Goal: Communication & Community: Answer question/provide support

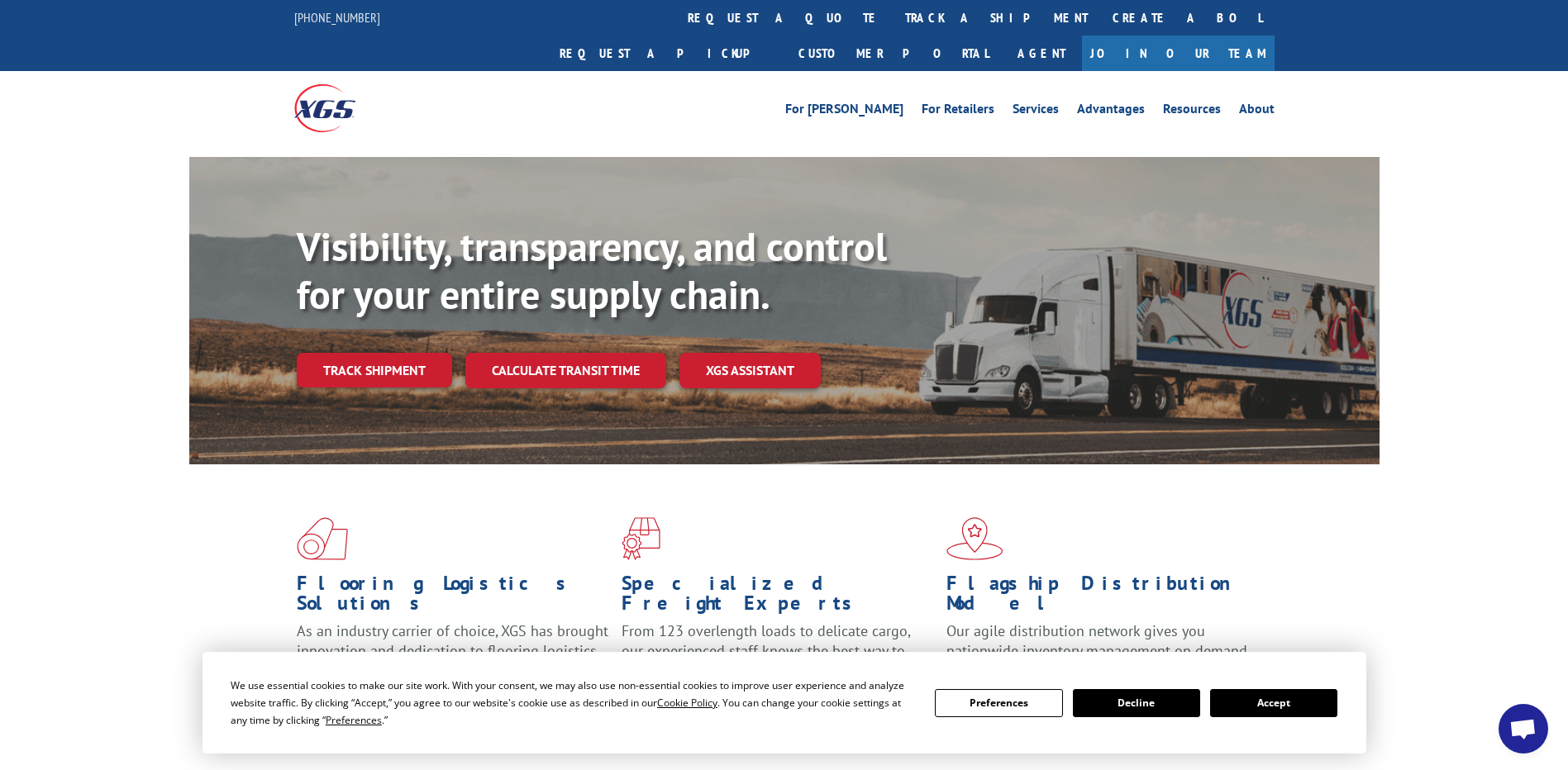
click at [1257, 696] on button "Accept" at bounding box center [1273, 704] width 127 height 28
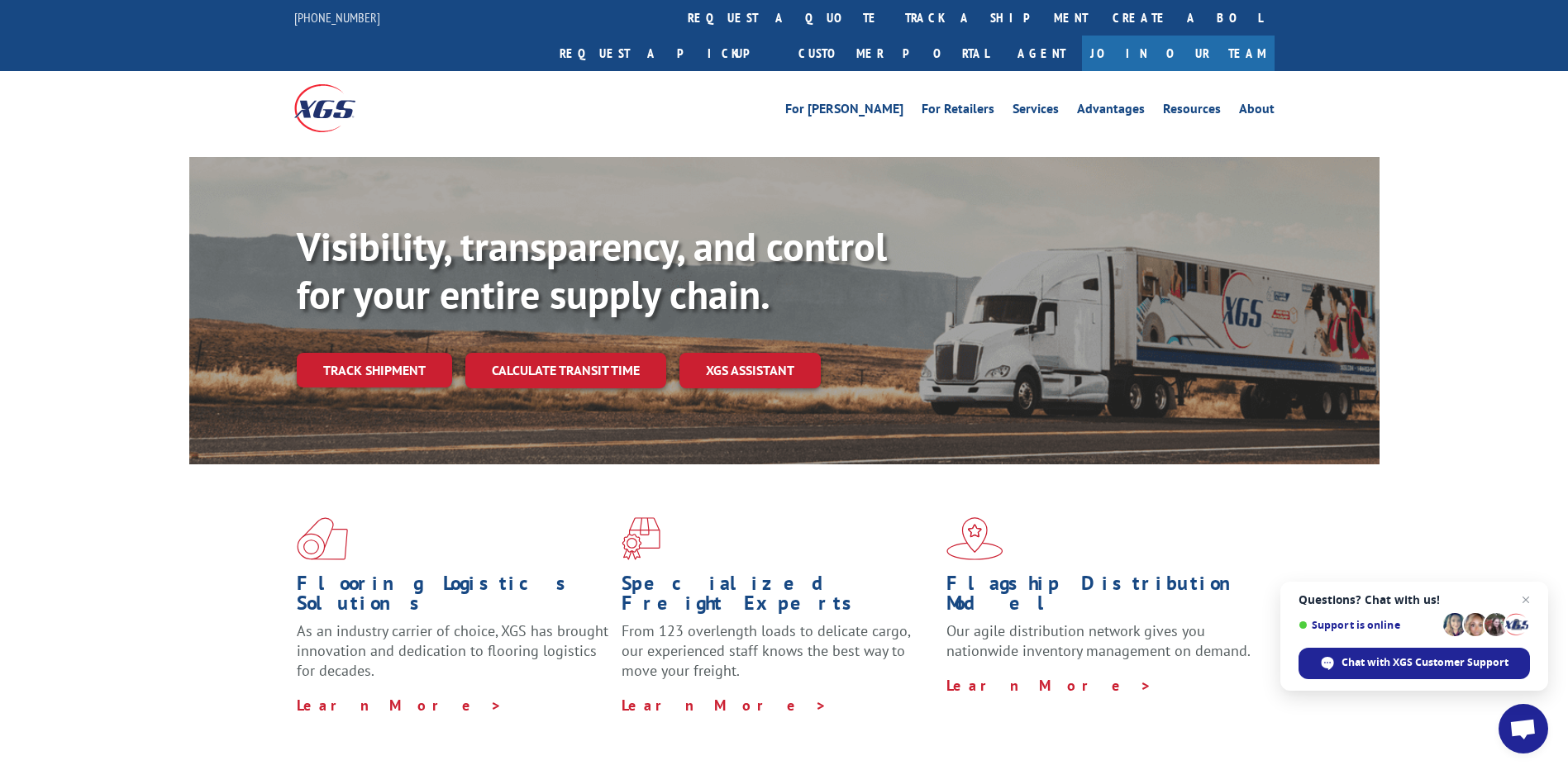
click at [1519, 720] on span "Open chat" at bounding box center [1523, 730] width 27 height 23
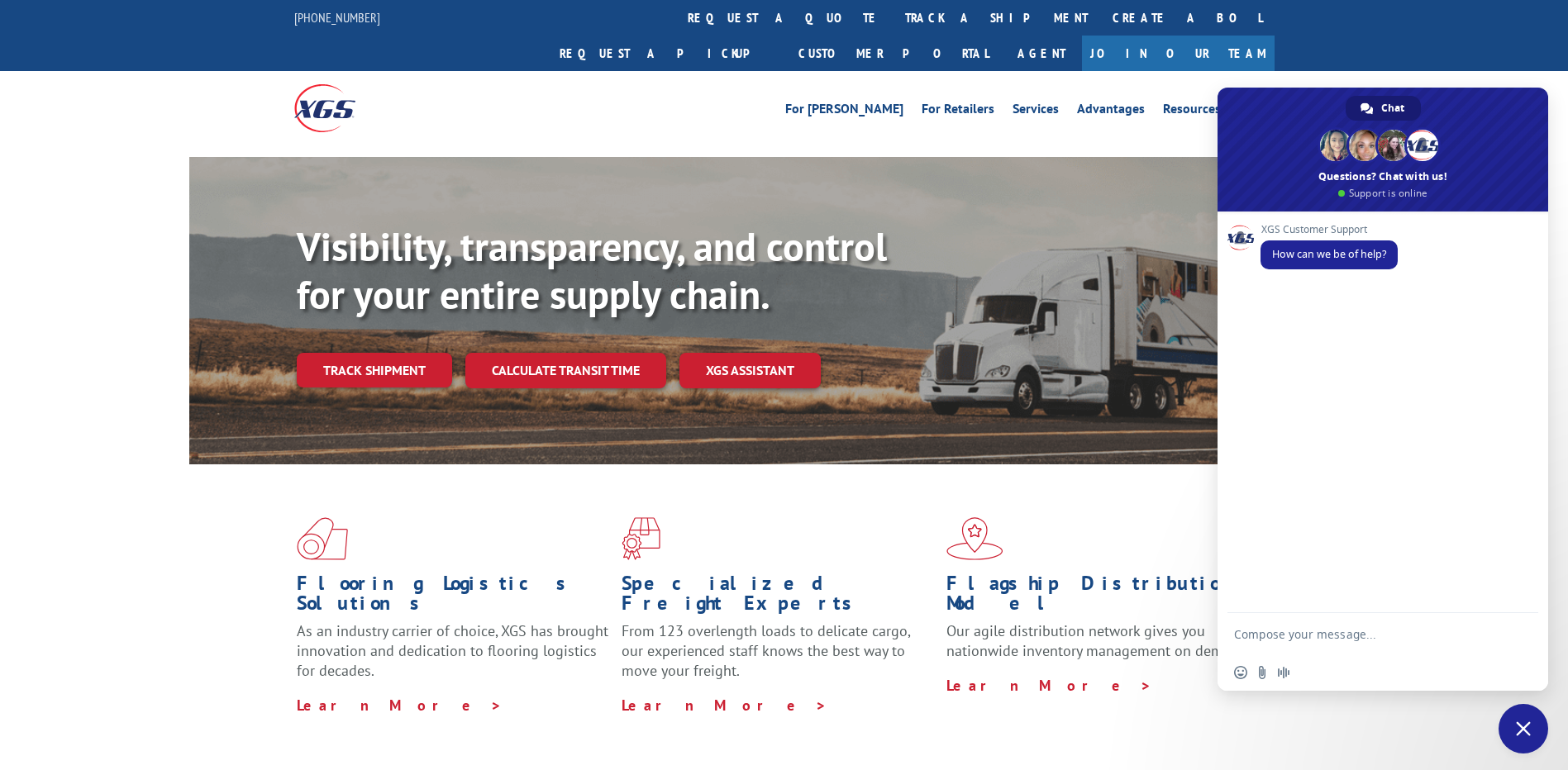
click at [1362, 638] on textarea "Compose your message..." at bounding box center [1365, 634] width 264 height 42
type textarea "Hi, good morning"
paste textarea "Hi, good morning"
click at [100, 495] on div "Flooring Logistics Solutions As an industry carrier of choice, XGS has brought …" at bounding box center [784, 630] width 1568 height 332
click at [1344, 640] on textarea "Hi, good morning. Could I pleae get updates for these Load#s?" at bounding box center [1365, 626] width 264 height 56
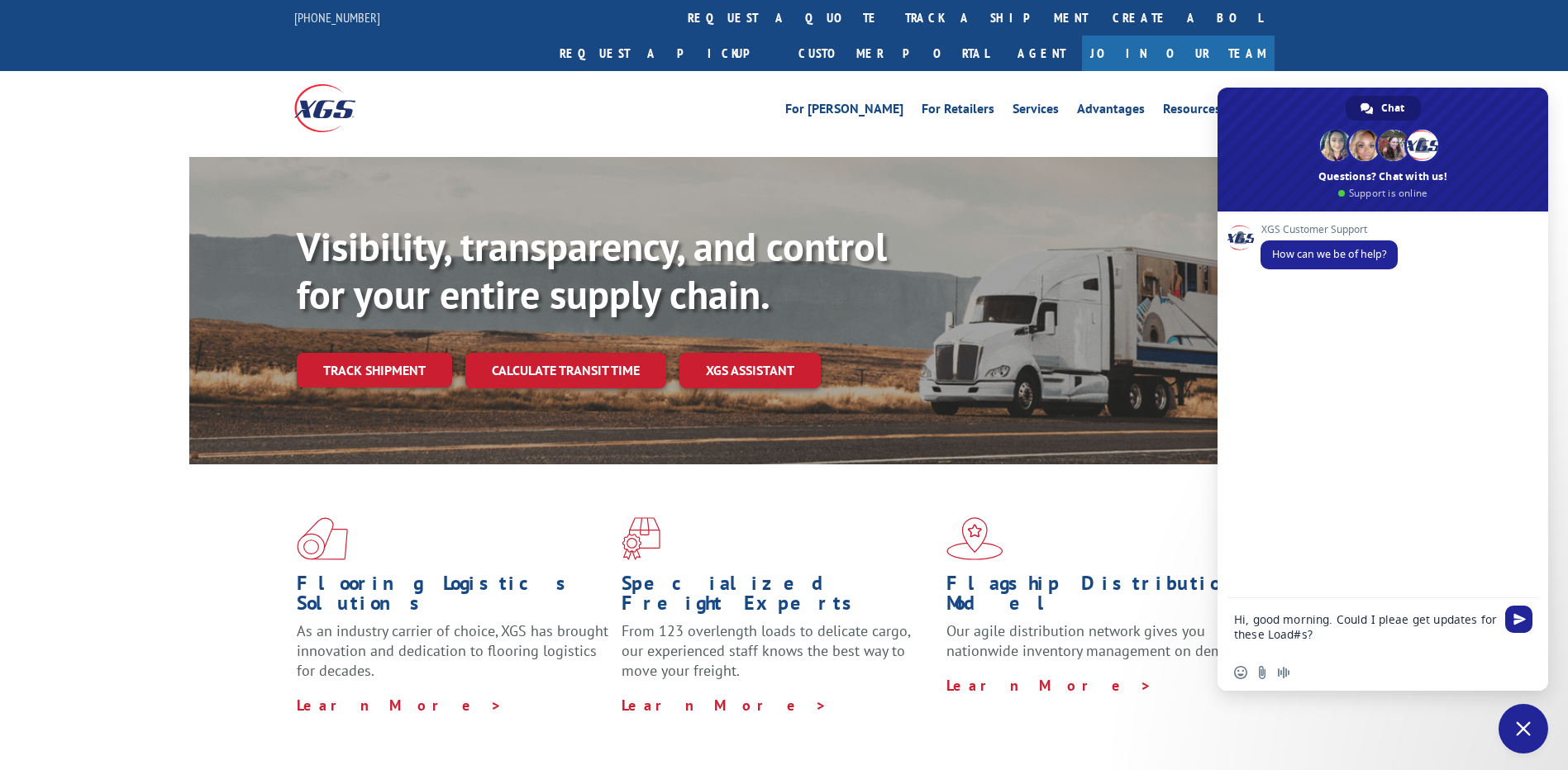
paste textarea "524695496"
paste textarea "32218"
click at [1324, 637] on textarea "Hi, good morning. Could I please get updates for these Load#s? 524695496 Pickin…" at bounding box center [1365, 618] width 264 height 71
paste textarea "95472"
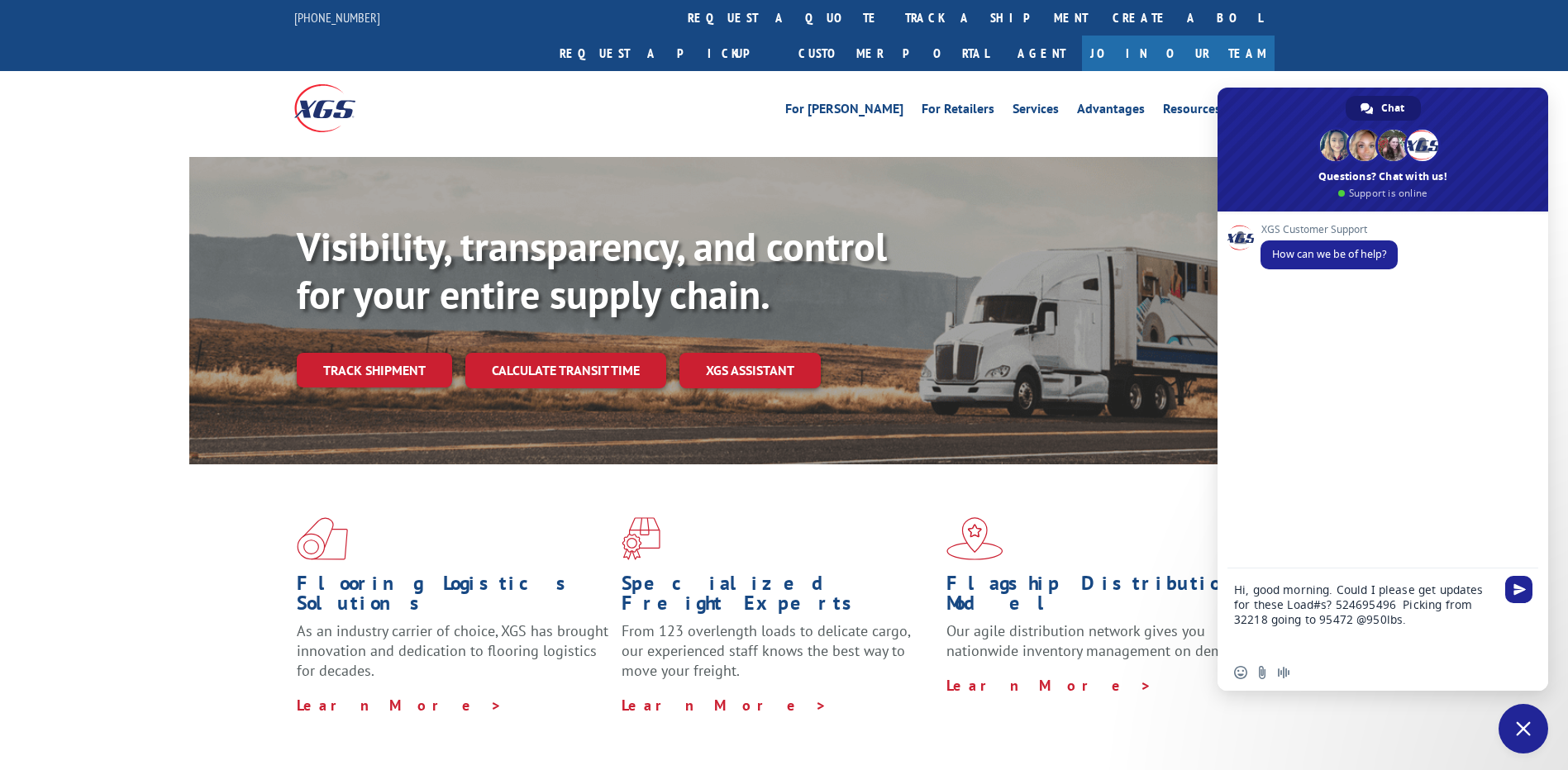
click at [125, 481] on div "Flooring Logistics Solutions As an industry carrier of choice, XGS has brought …" at bounding box center [784, 630] width 1568 height 332
click at [1418, 624] on textarea "Hi, good morning. Could I please get updates for these Load#s? 524695496 Pickin…" at bounding box center [1365, 611] width 264 height 86
paste textarea "524677266"
paste textarea "45040"
paste textarea "43064"
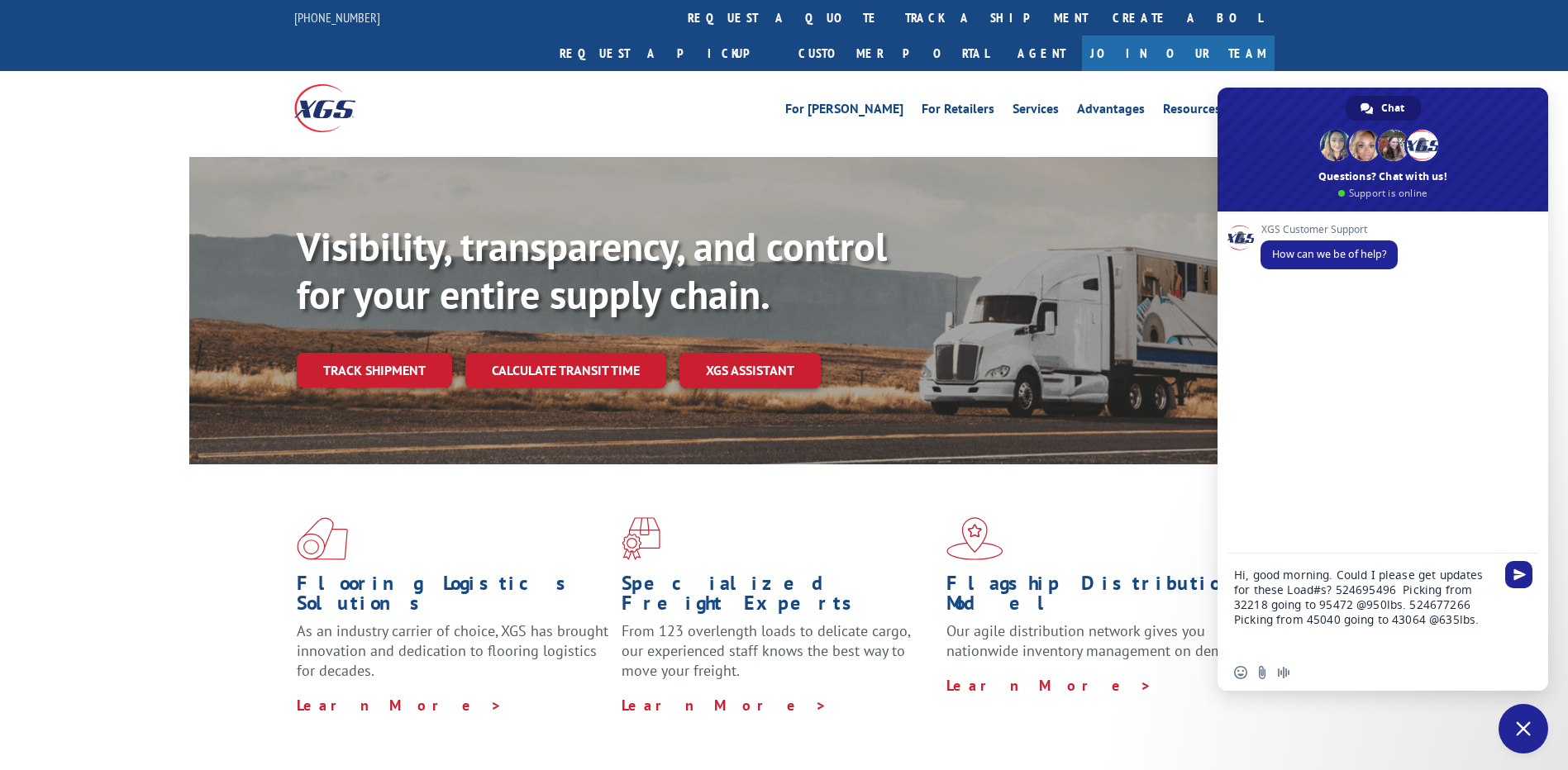
paste textarea "524587357"
paste textarea "21224"
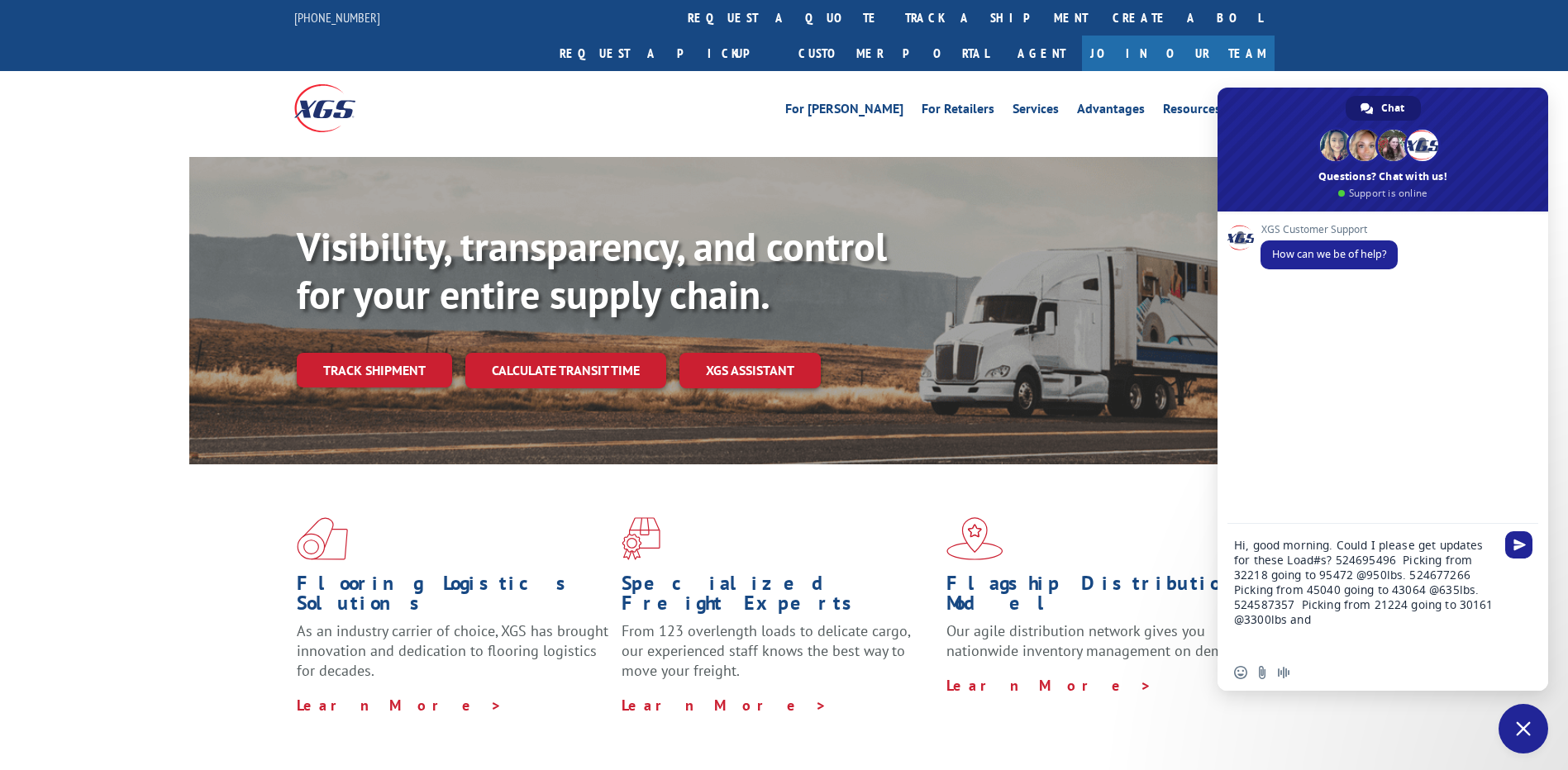
paste textarea "524583404"
paste textarea "55110"
click at [1378, 606] on textarea "Hi, good morning. Could I please get updates for these Load#s? 524695496 Pickin…" at bounding box center [1365, 582] width 264 height 146
type textarea "Hi, good morning. Could I please get updates for these Load#s? 524695496 Pickin…"
click at [1506, 534] on span "Send" at bounding box center [1519, 529] width 27 height 27
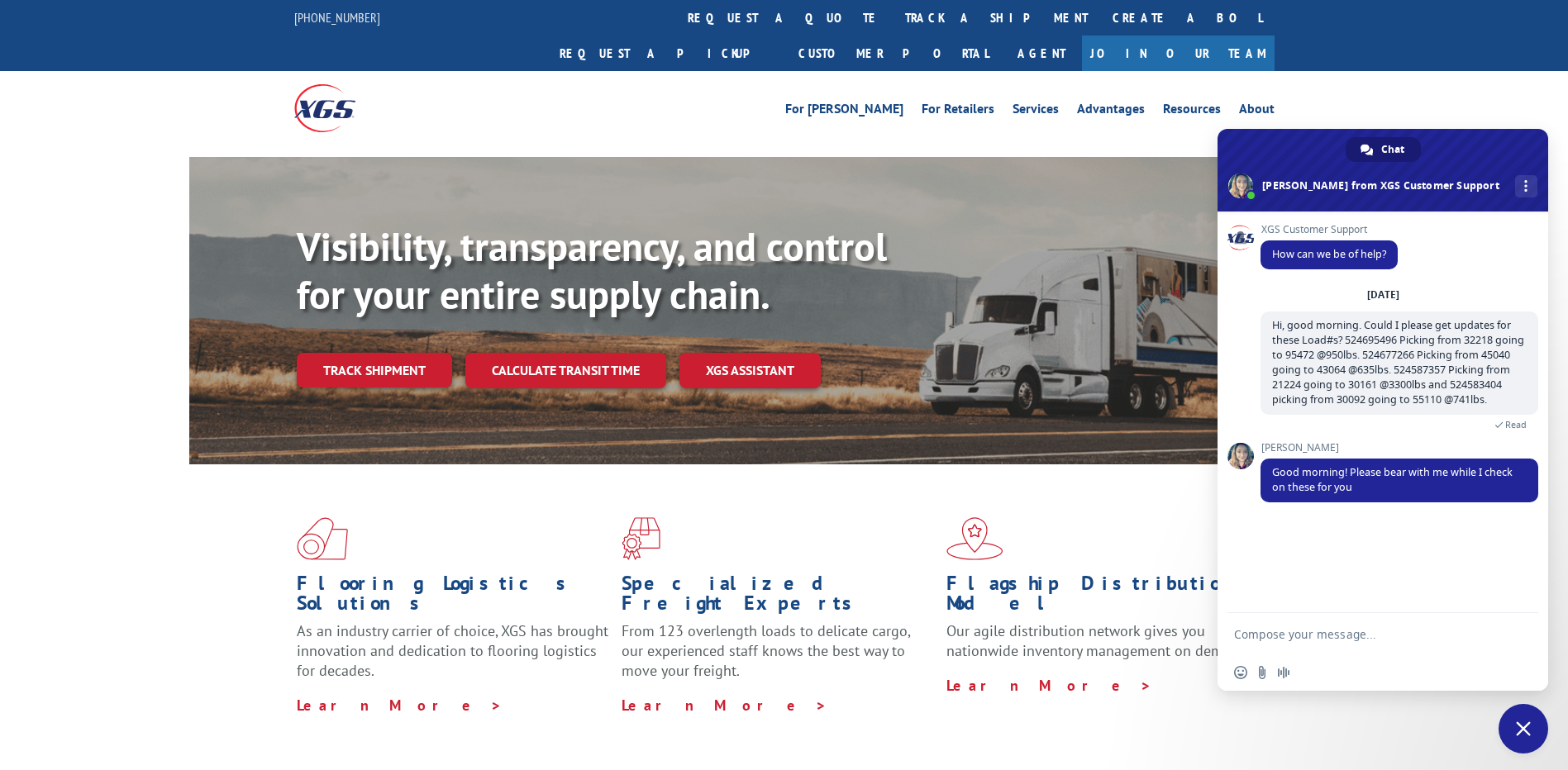
click at [1398, 640] on textarea "Compose your message..." at bounding box center [1365, 634] width 264 height 42
type textarea "Thanks! Take your time."
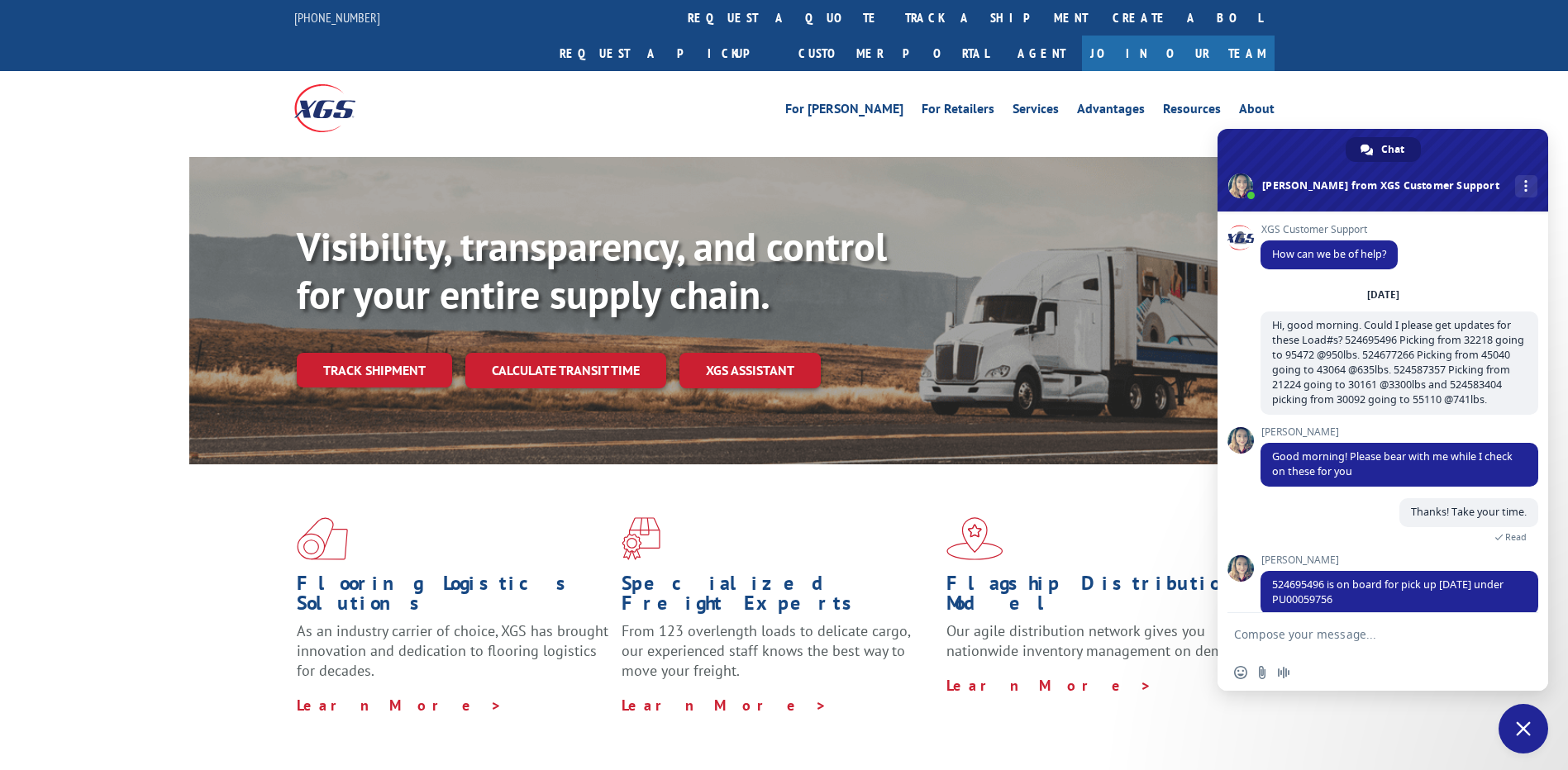
scroll to position [35, 0]
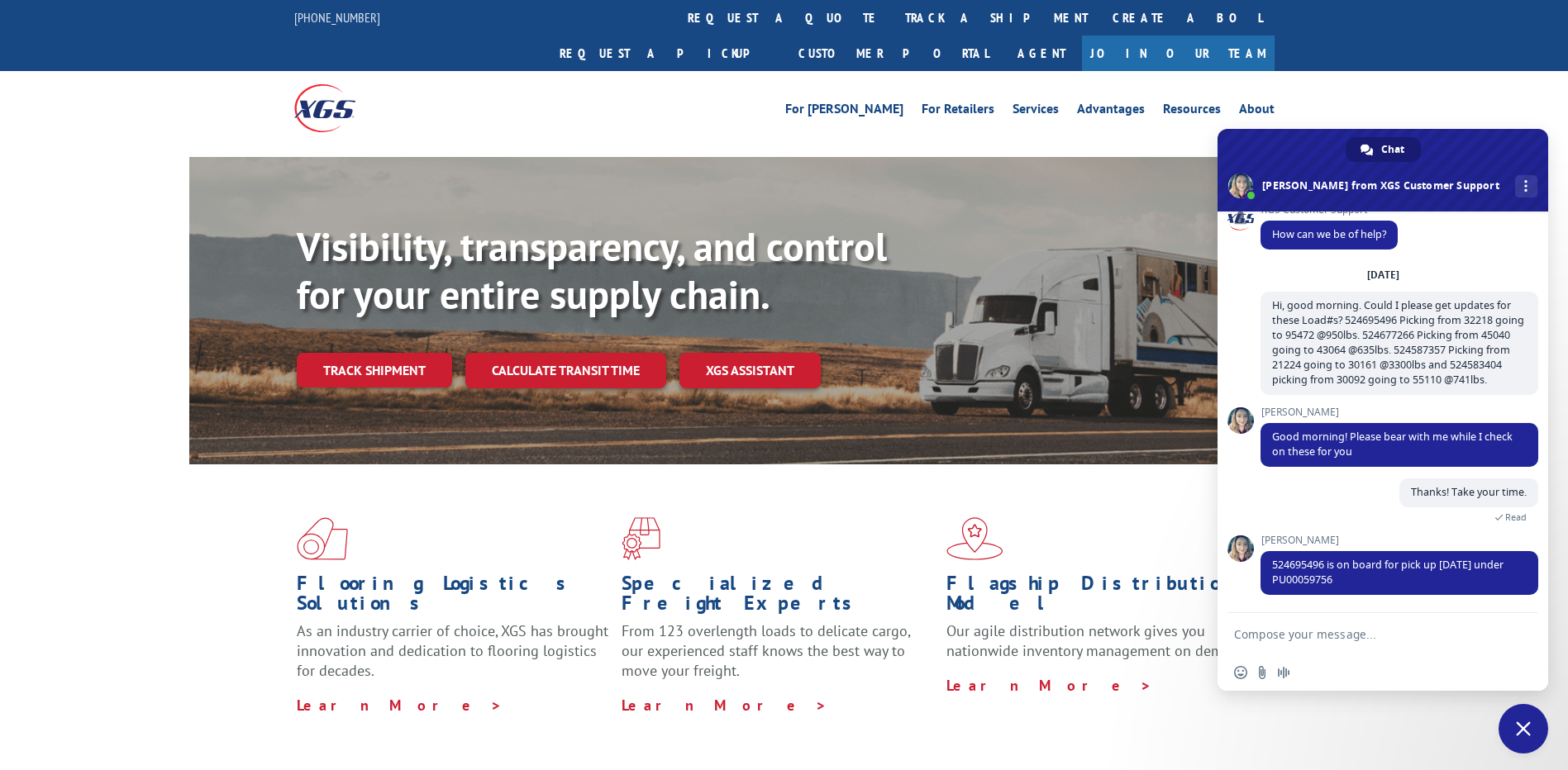
click at [1322, 631] on textarea "Compose your message..." at bounding box center [1365, 634] width 264 height 42
type textarea "Were there no attempts made [DATE]?"
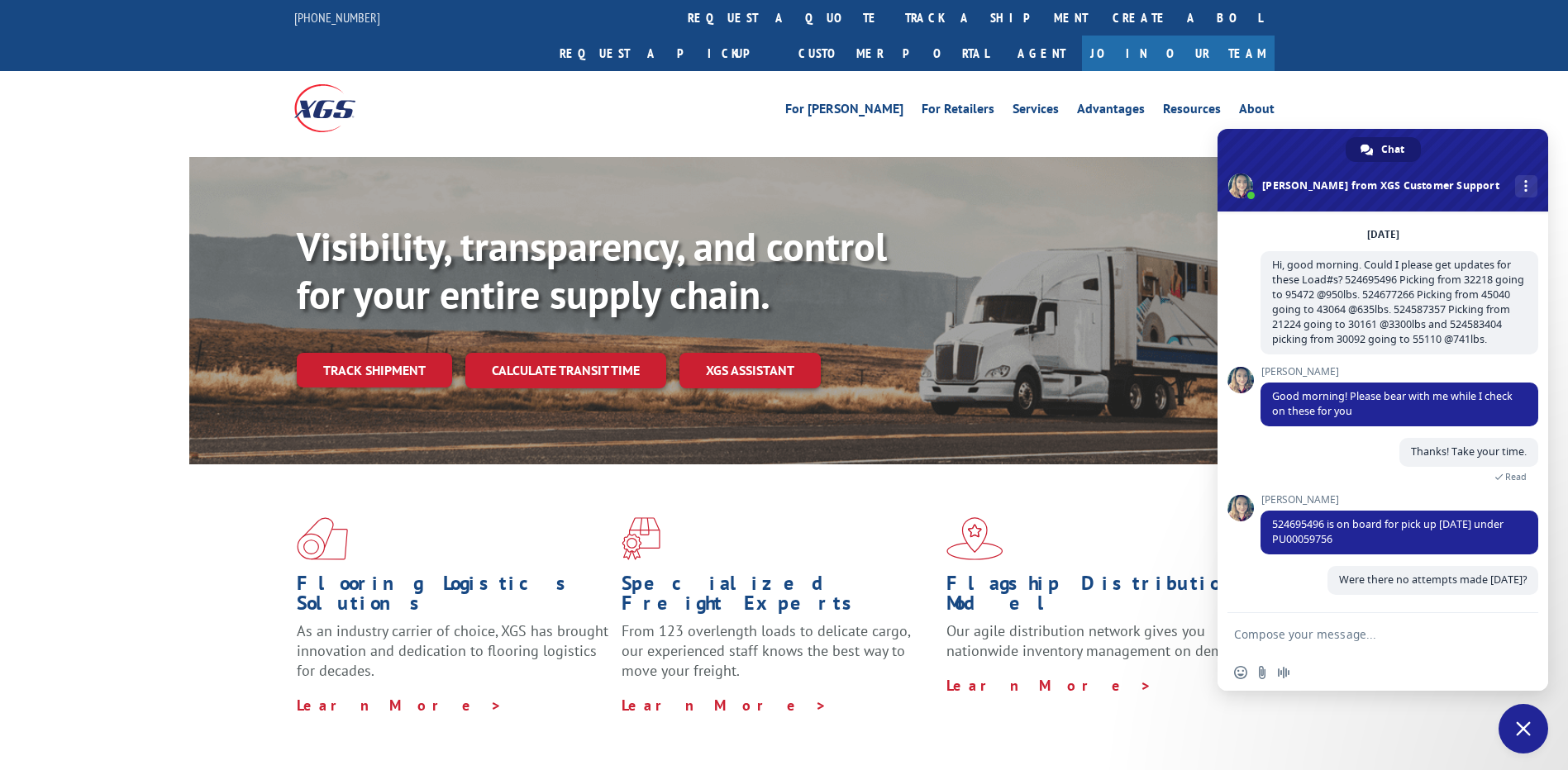
scroll to position [75, 0]
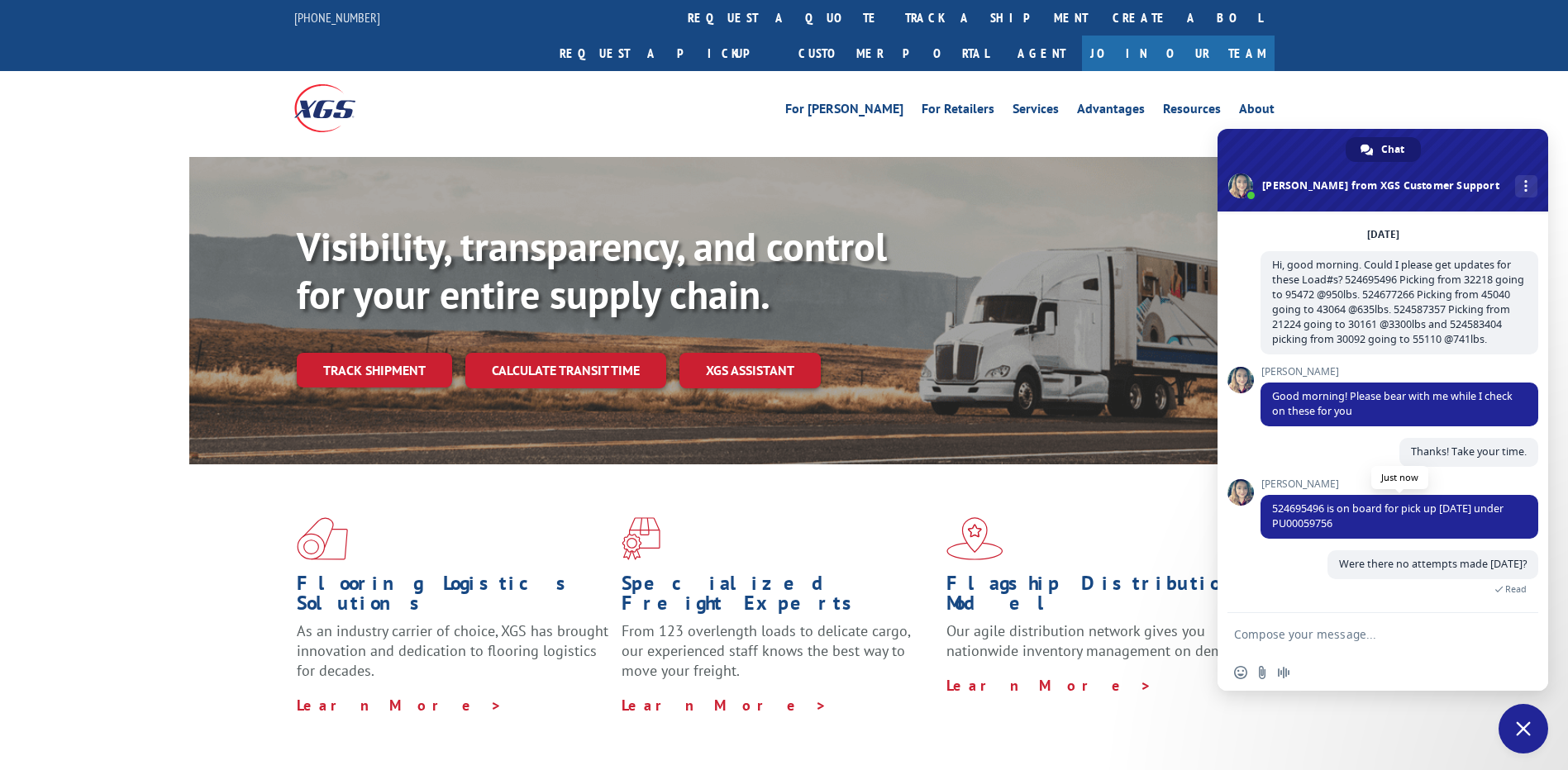
click at [1320, 522] on span "524695496 is on board for pick up [DATE] under PU00059756" at bounding box center [1388, 516] width 231 height 29
copy span "PU00059756"
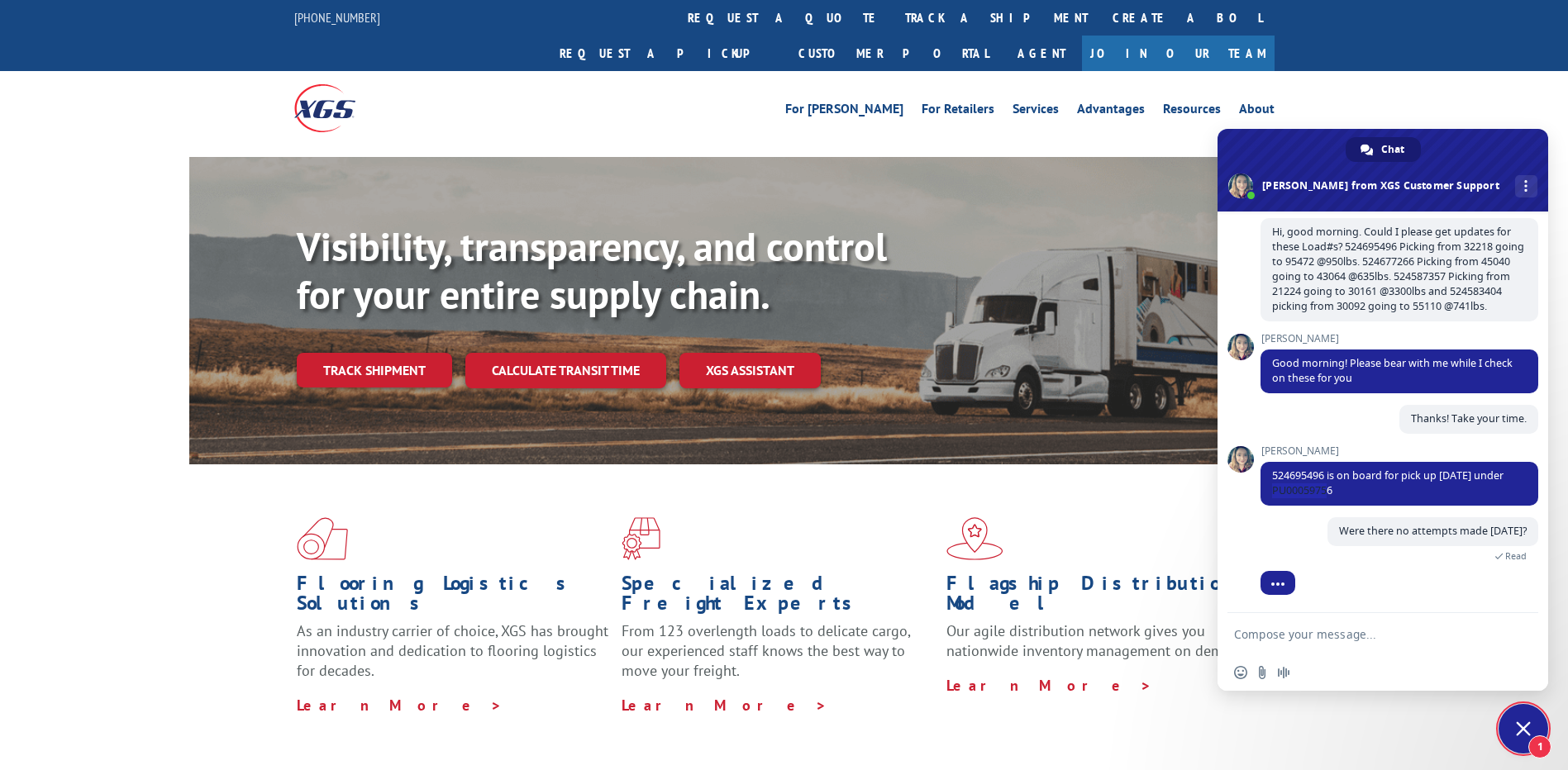
scroll to position [147, 0]
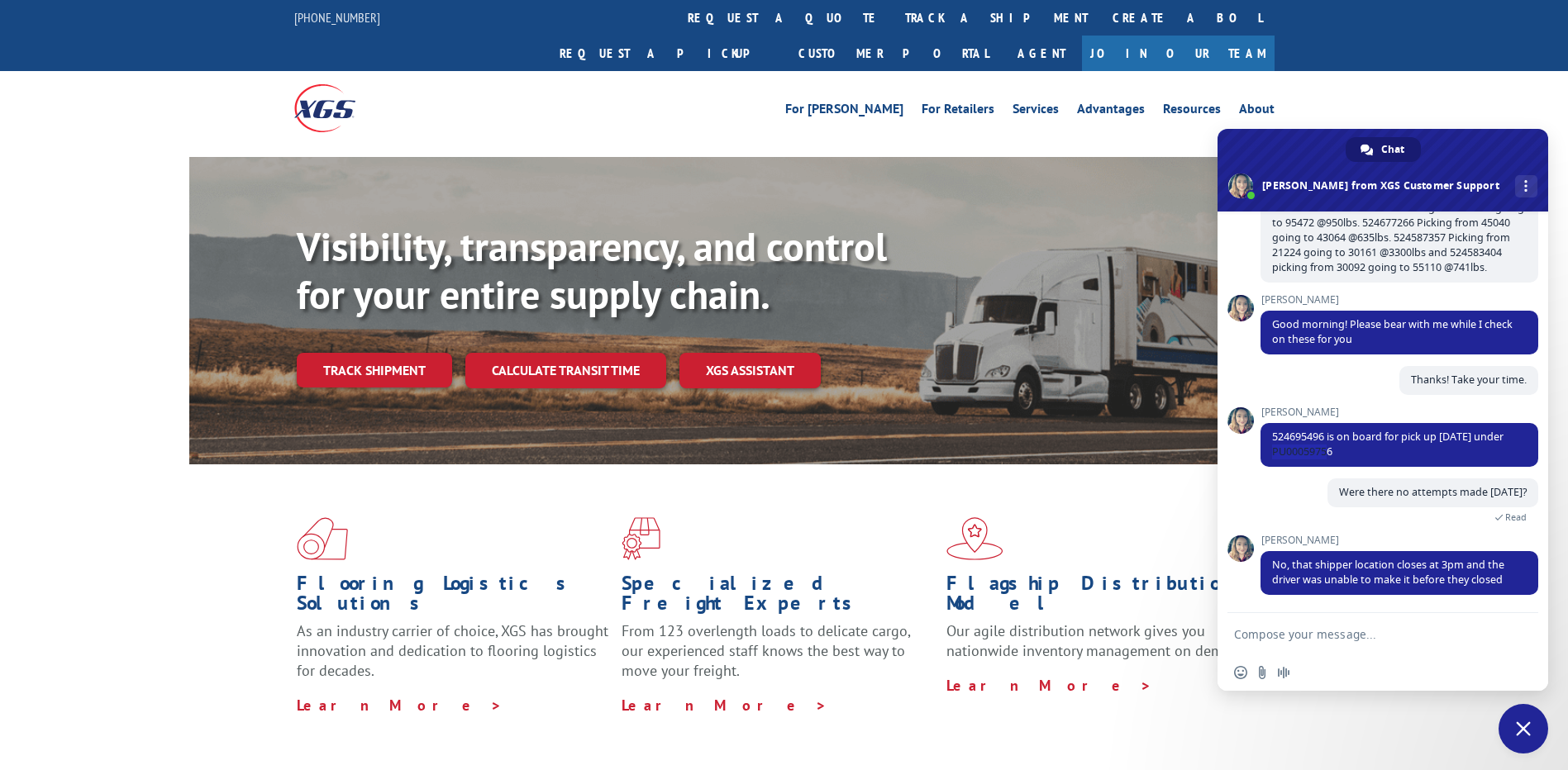
click at [1321, 623] on textarea "Compose your message..." at bounding box center [1365, 634] width 264 height 42
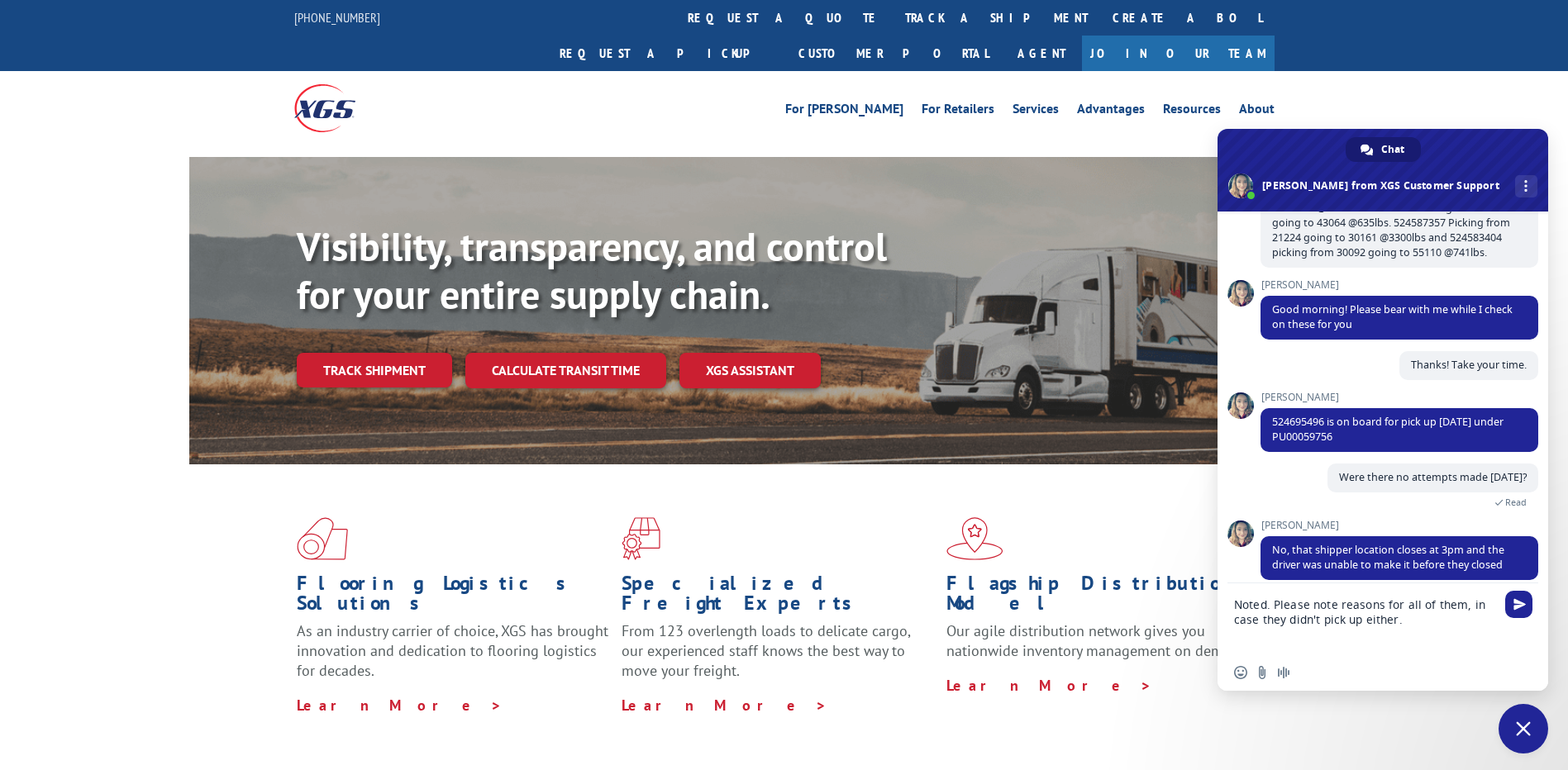
type textarea "Noted. Please note reasons for all of them, in case they didn't pick up either."
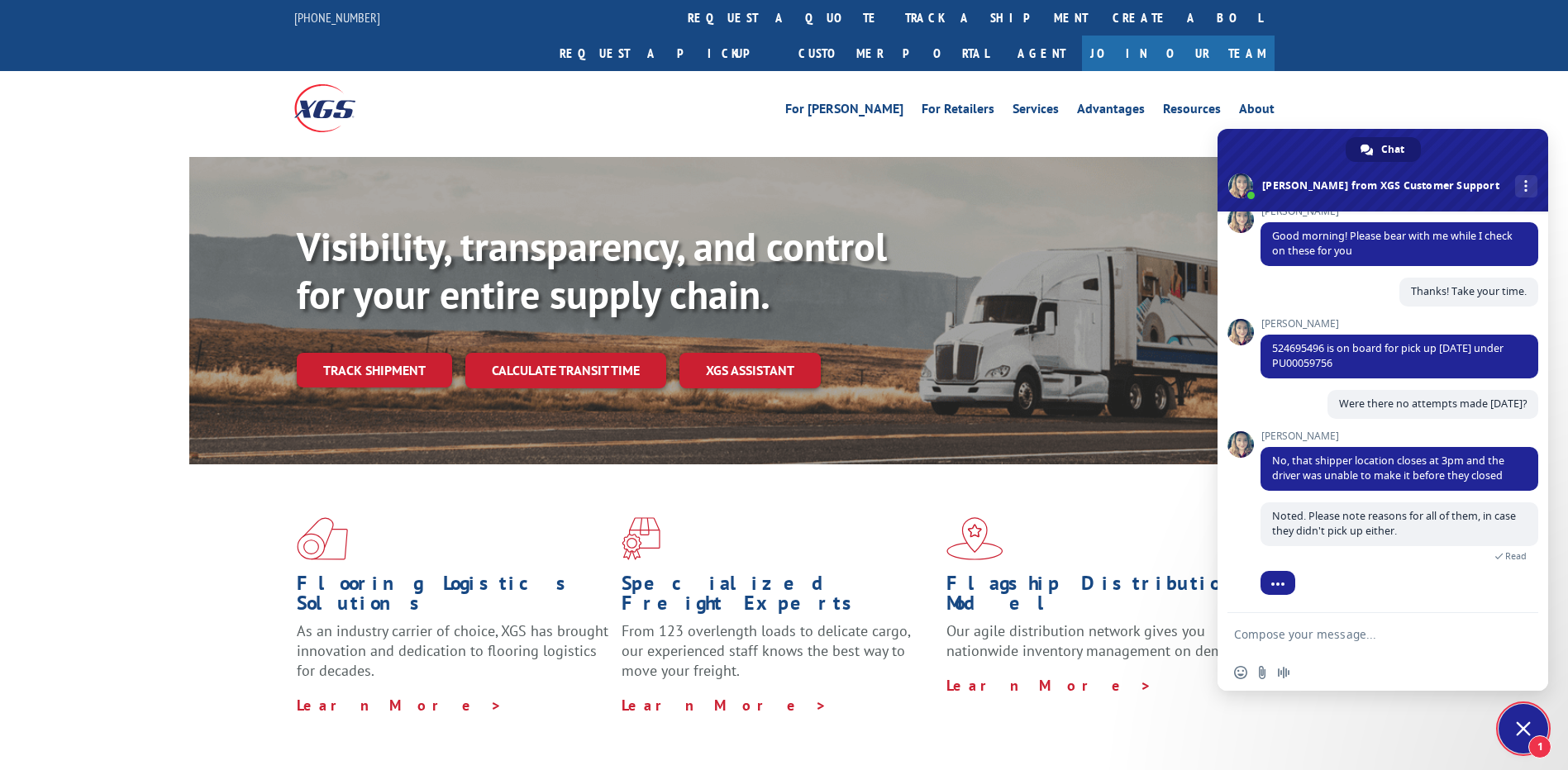
scroll to position [289, 0]
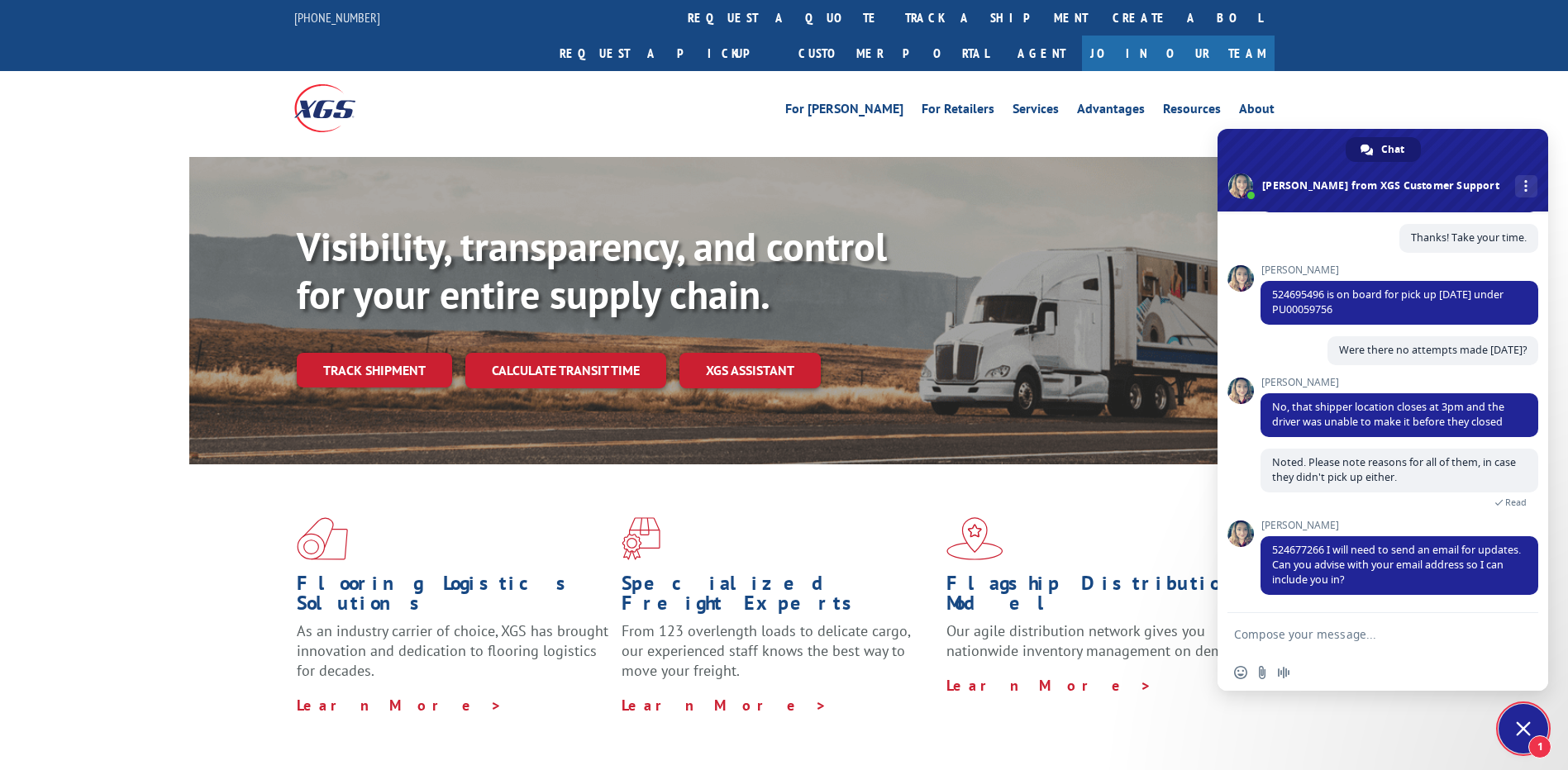
click at [1333, 631] on textarea "Compose your message..." at bounding box center [1365, 634] width 264 height 42
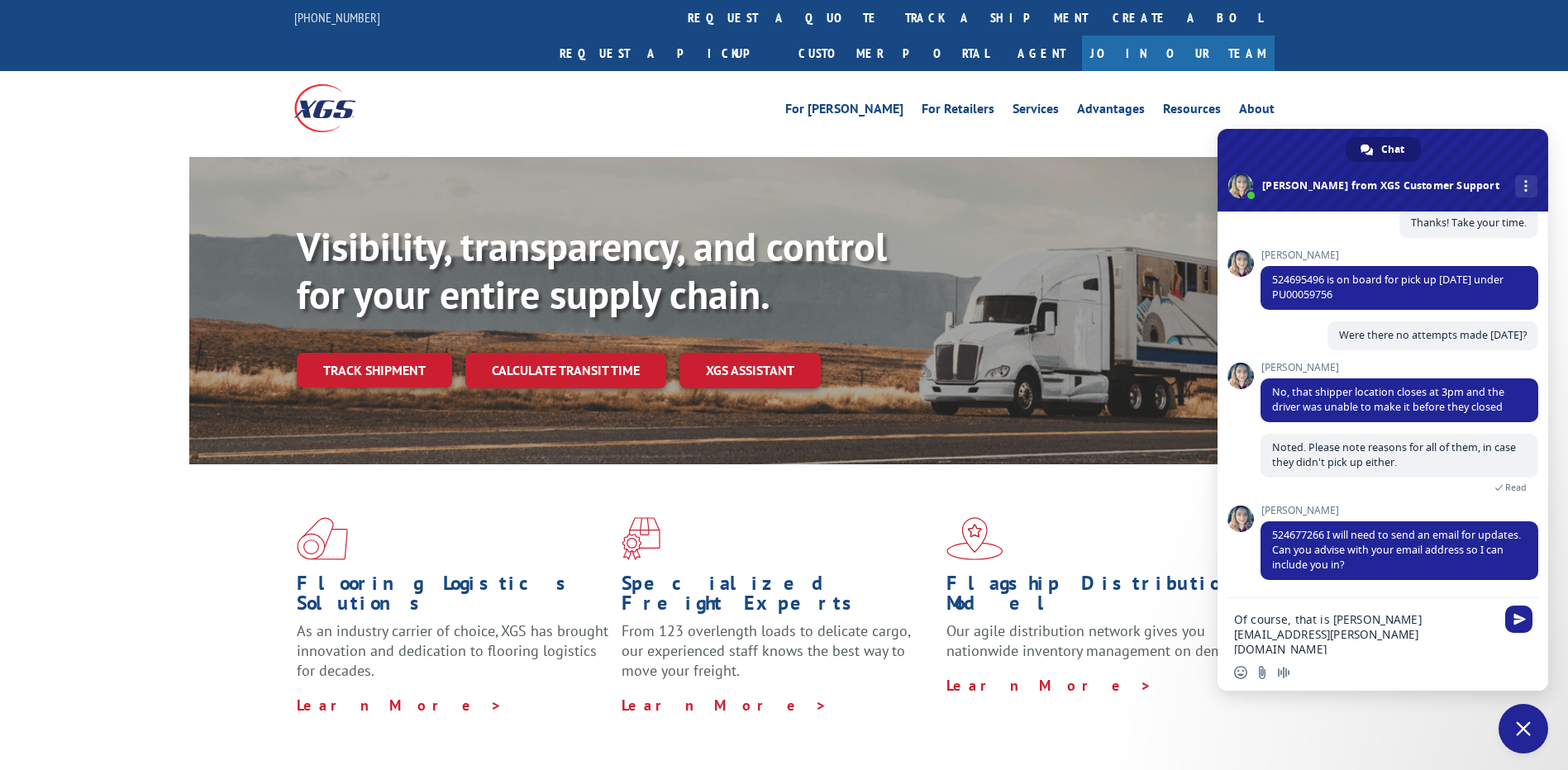
type textarea "Of course, that is [PERSON_NAME][EMAIL_ADDRESS][PERSON_NAME][DOMAIN_NAME]"
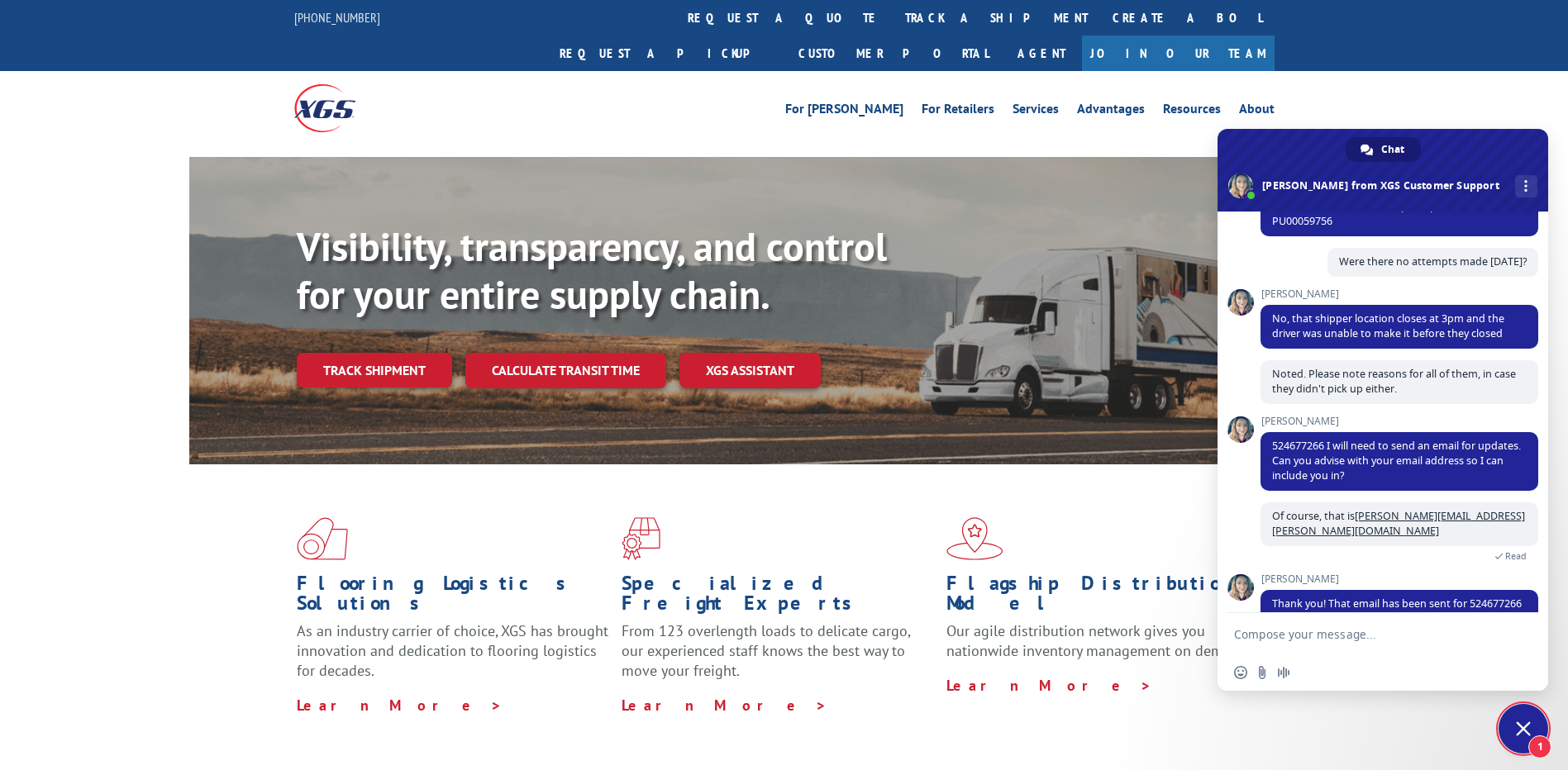
scroll to position [417, 0]
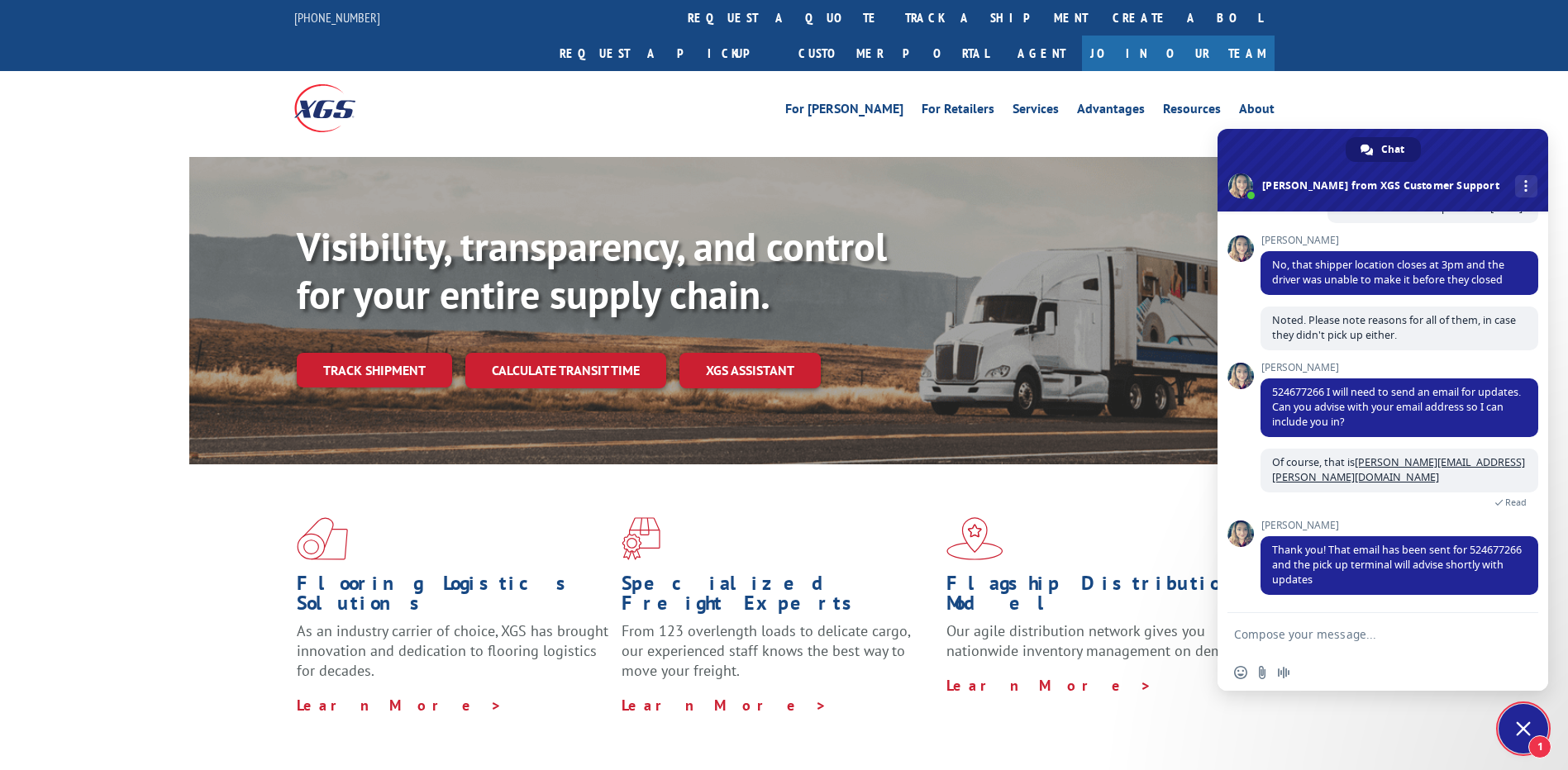
click at [1312, 635] on textarea "Compose your message..." at bounding box center [1365, 634] width 264 height 42
type textarea "Noted. Thanks!"
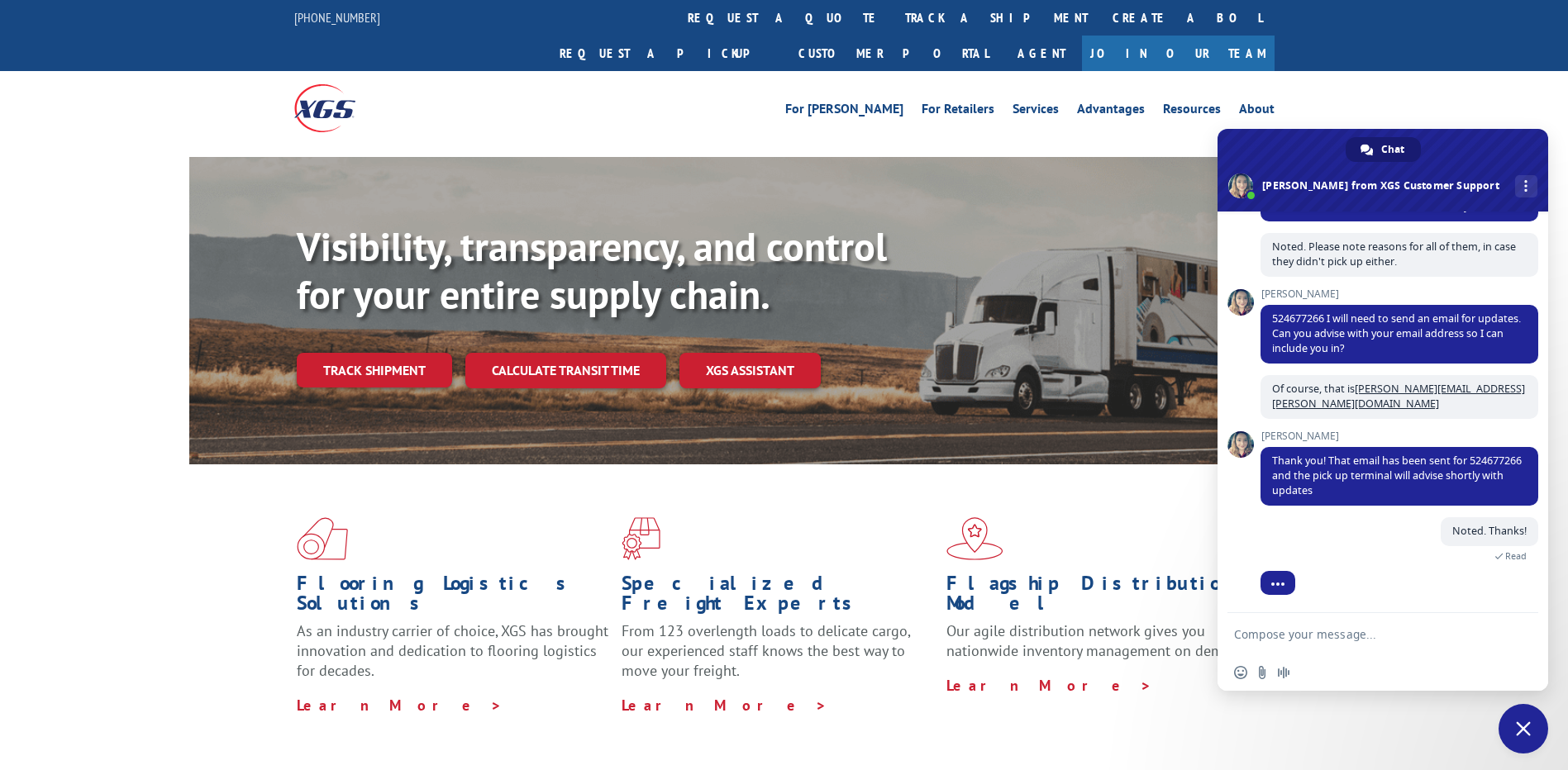
scroll to position [544, 0]
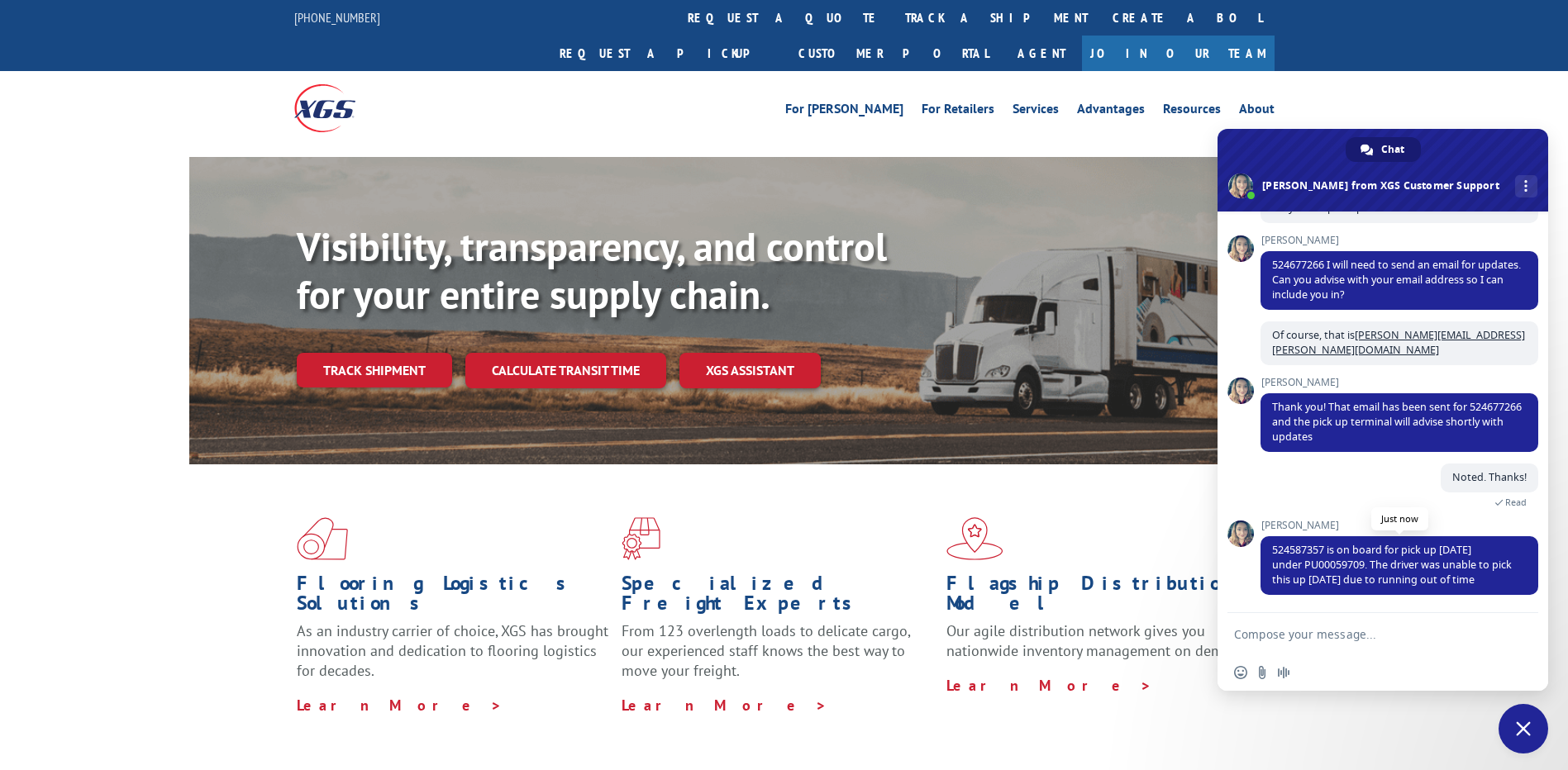
click at [1318, 566] on span "524587357 is on board for pick up [DATE] under PU00059709. The driver was unabl…" at bounding box center [1392, 564] width 240 height 44
copy span "PU00059709"
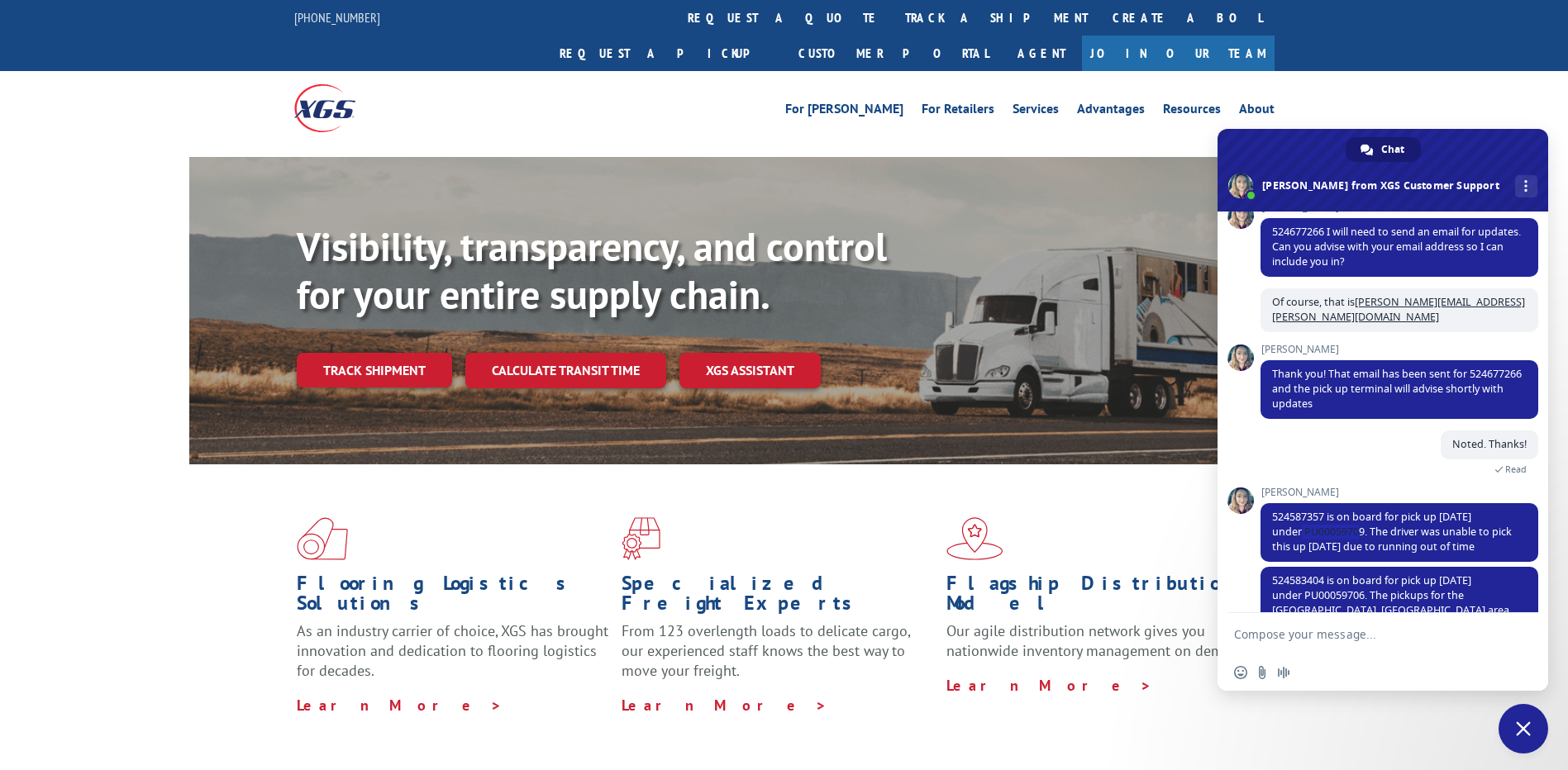
scroll to position [622, 0]
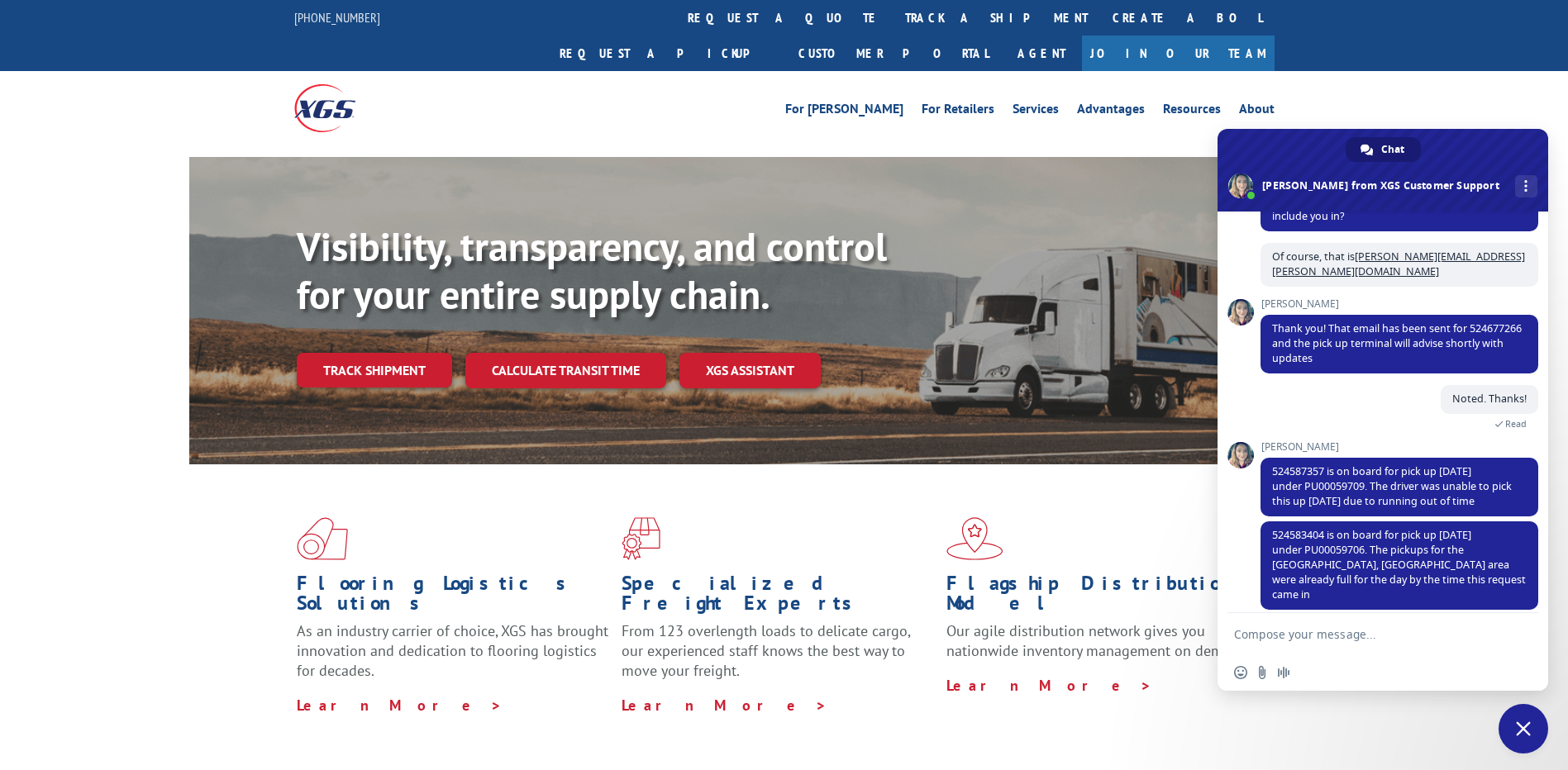
click at [1343, 625] on textarea "Compose your message..." at bounding box center [1365, 634] width 264 height 42
type textarea "Perfect. Thank you so much for your help. That would be all!"
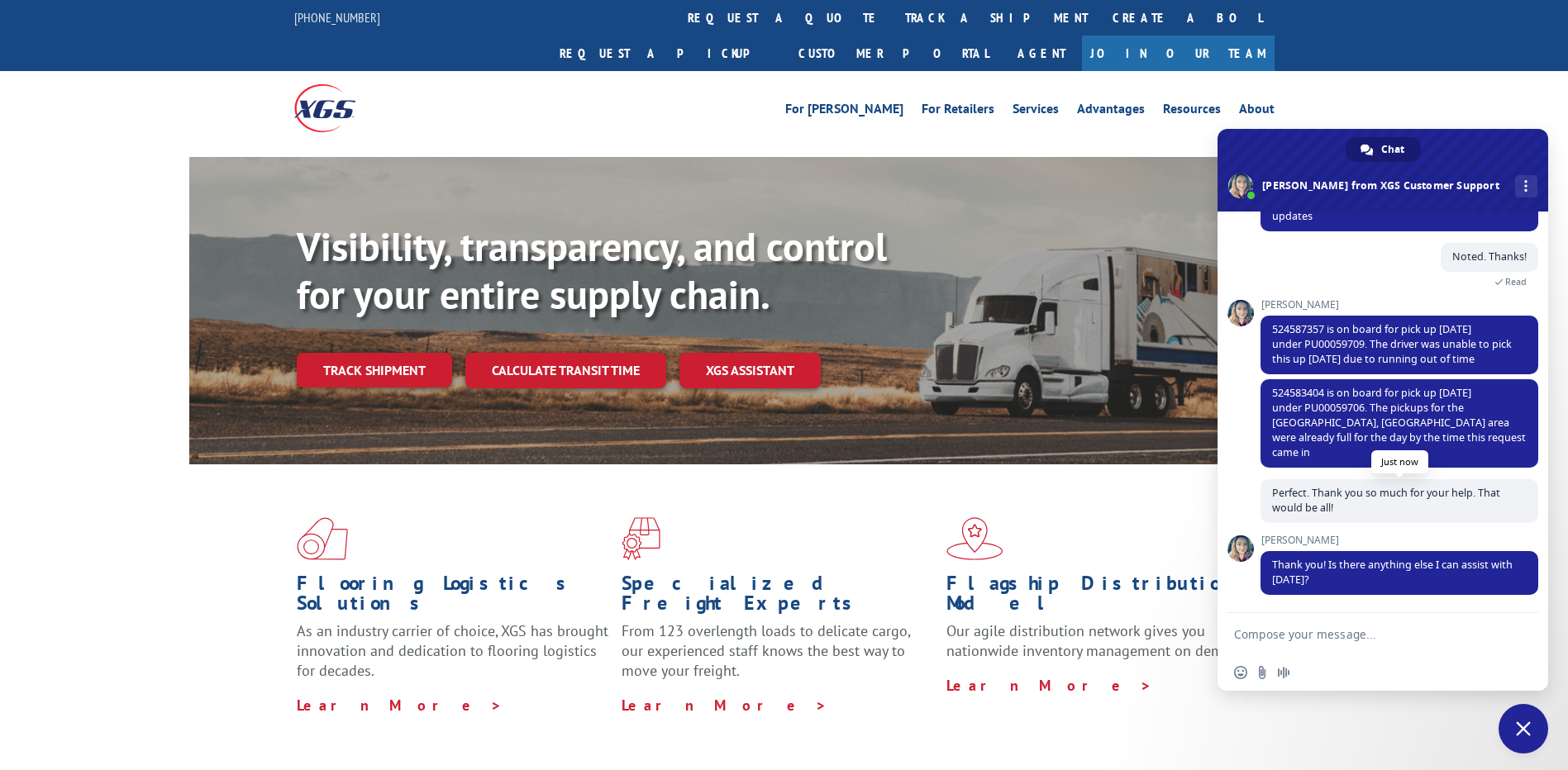
scroll to position [749, 0]
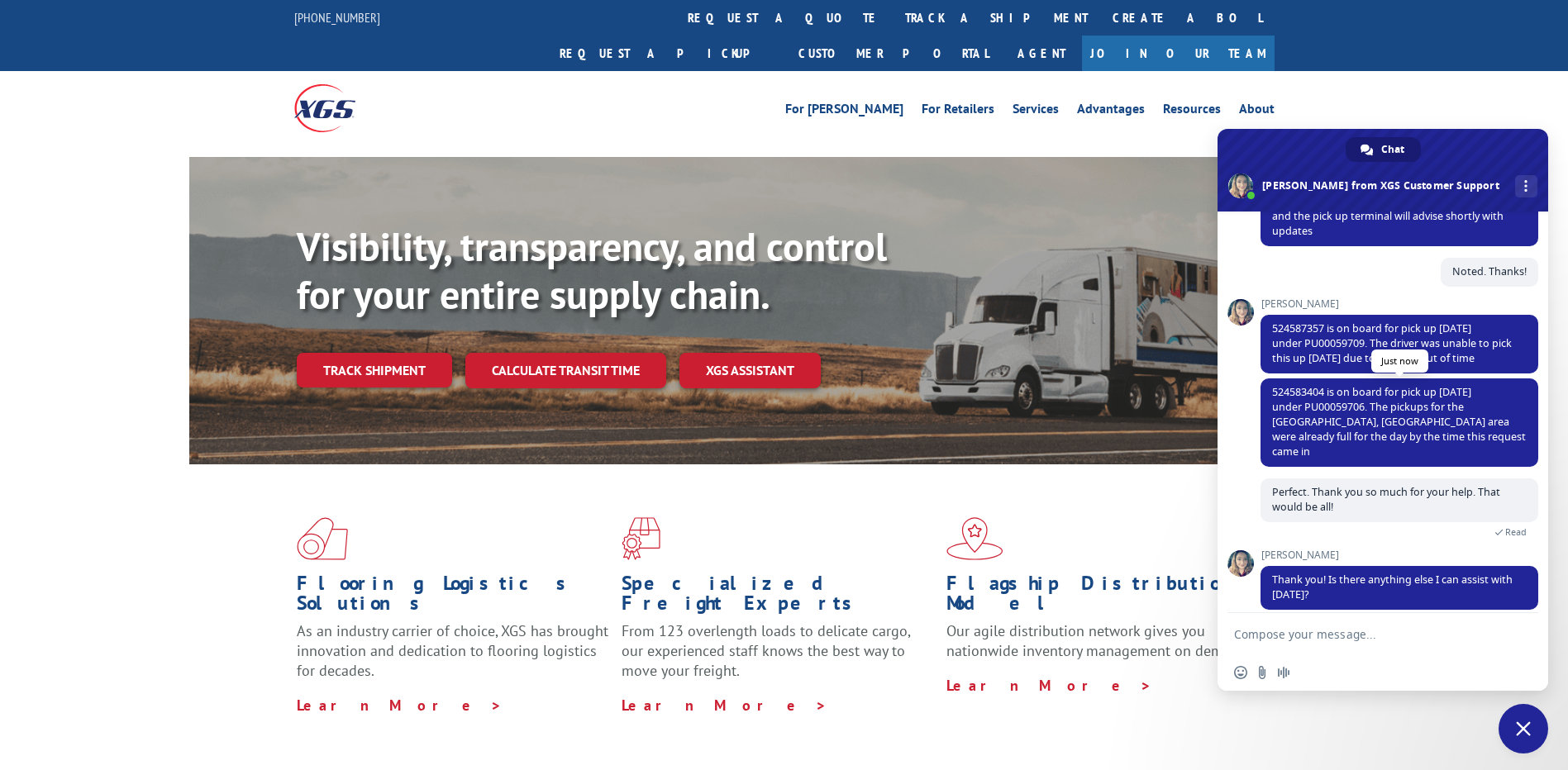
click at [1316, 401] on span "524583404 is on board for pick up [DATE] under PU00059706. The pickups for the …" at bounding box center [1399, 422] width 254 height 74
copy span "PU00059706"
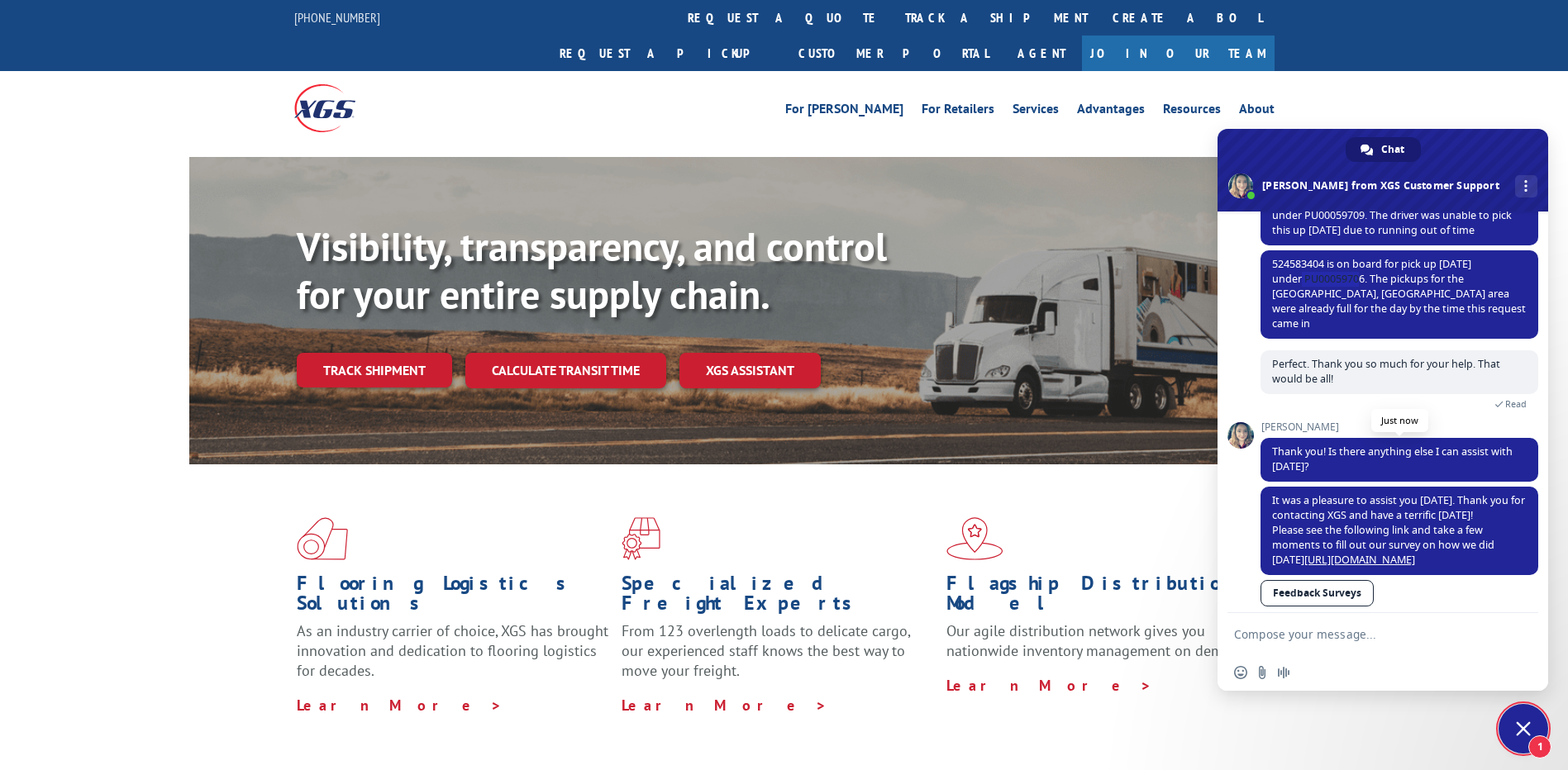
scroll to position [795, 0]
